Goal: Find specific page/section: Find specific page/section

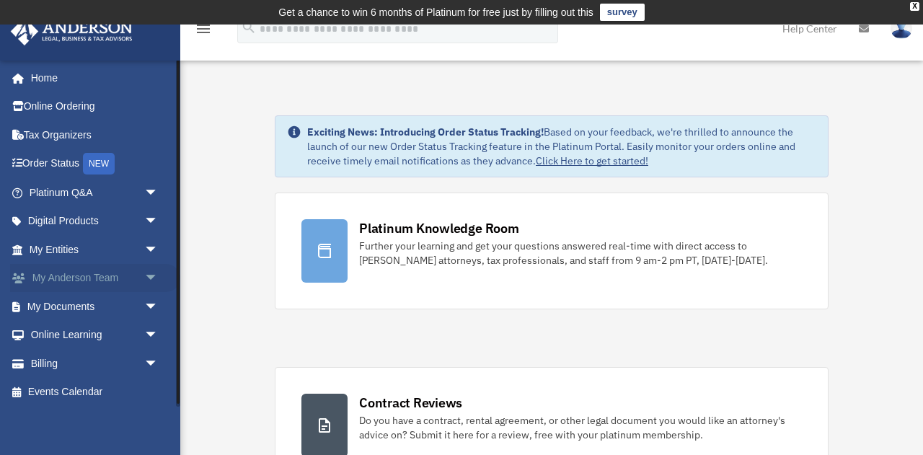
click at [89, 276] on link "My [PERSON_NAME] Team arrow_drop_down" at bounding box center [95, 278] width 170 height 29
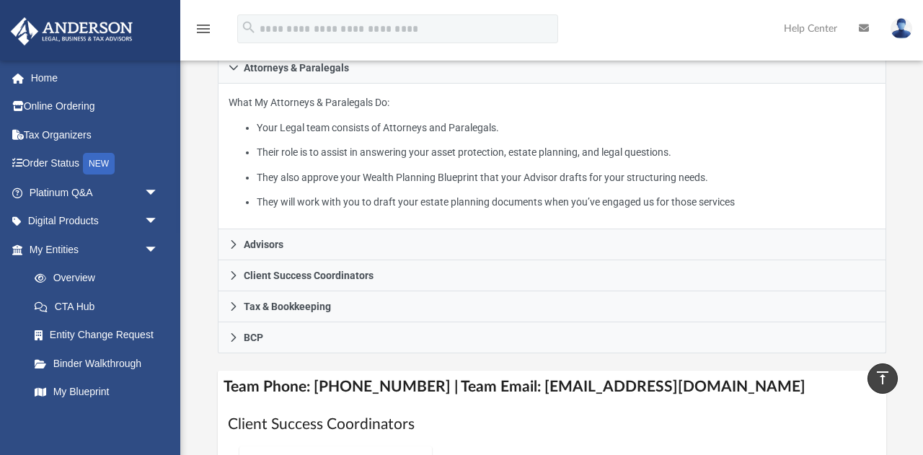
scroll to position [311, 0]
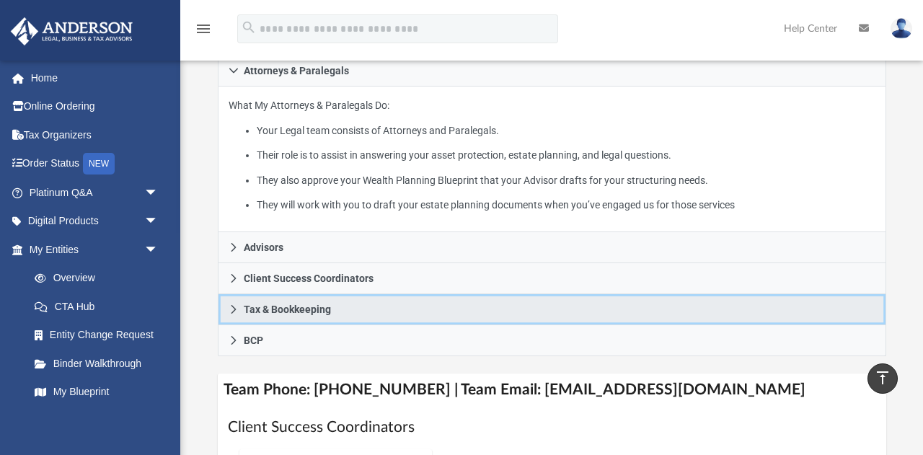
click at [287, 309] on span "Tax & Bookkeeping" at bounding box center [287, 309] width 87 height 10
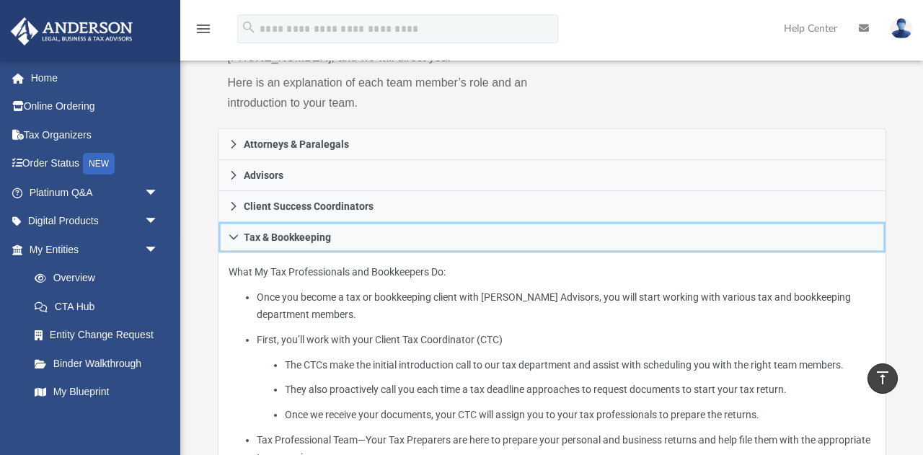
scroll to position [239, 0]
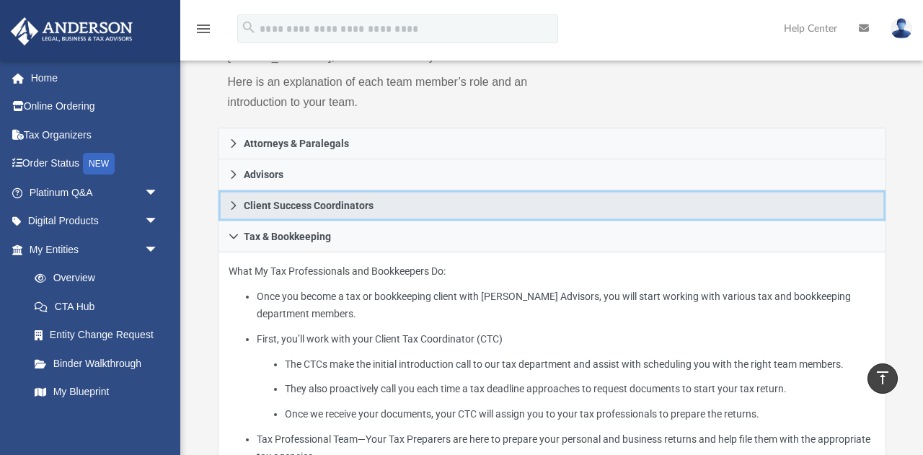
click at [285, 205] on span "Client Success Coordinators" at bounding box center [309, 205] width 130 height 10
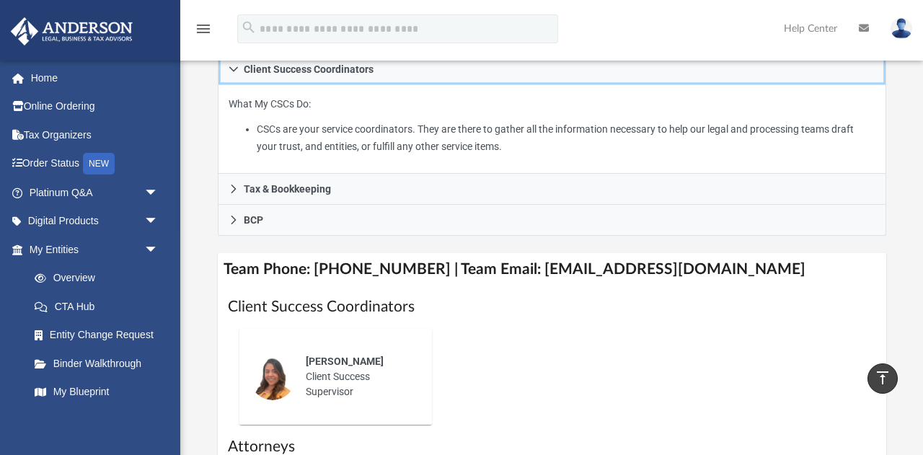
scroll to position [376, 0]
